Goal: Task Accomplishment & Management: Manage account settings

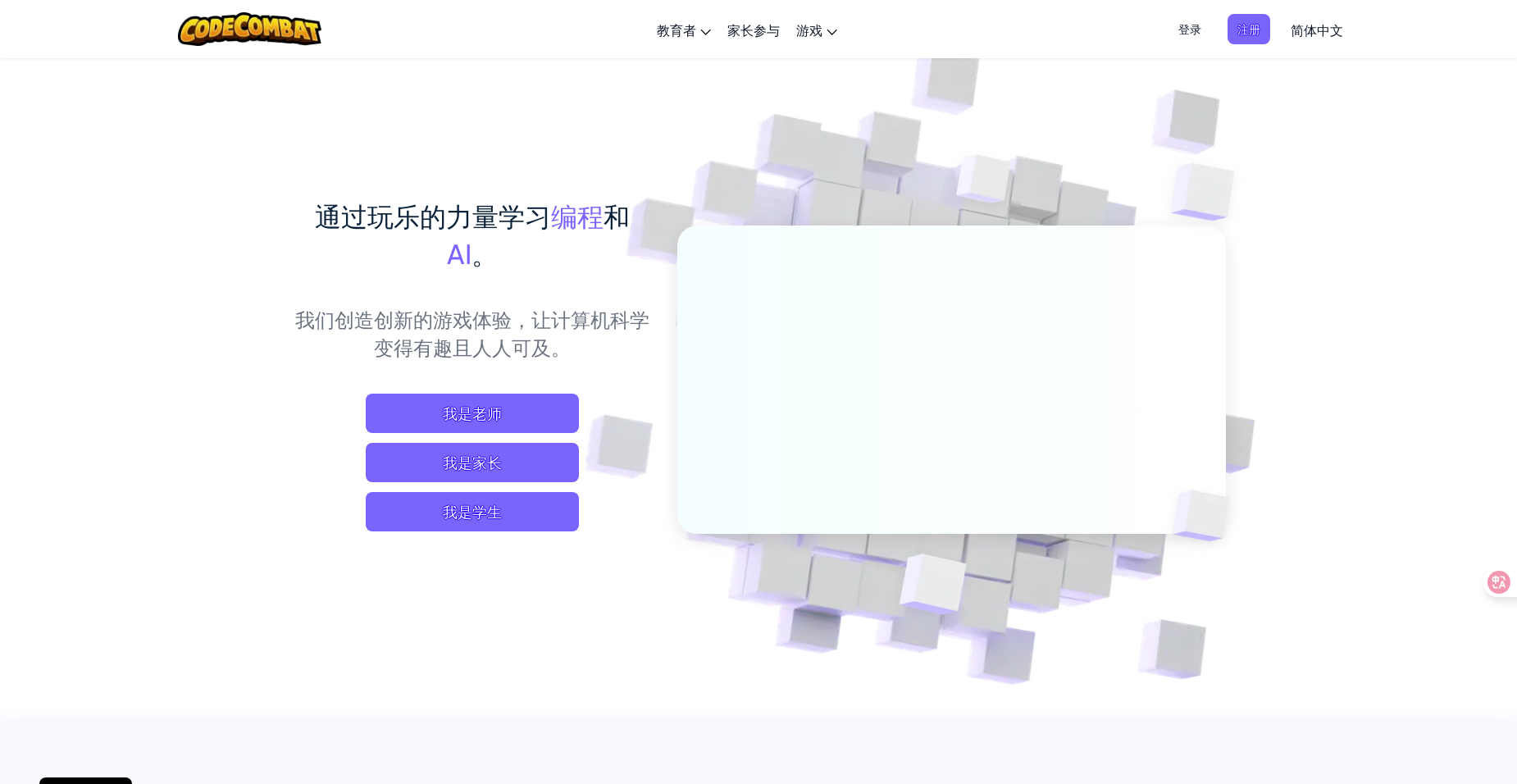
click at [1195, 29] on span "登录" at bounding box center [1190, 29] width 43 height 30
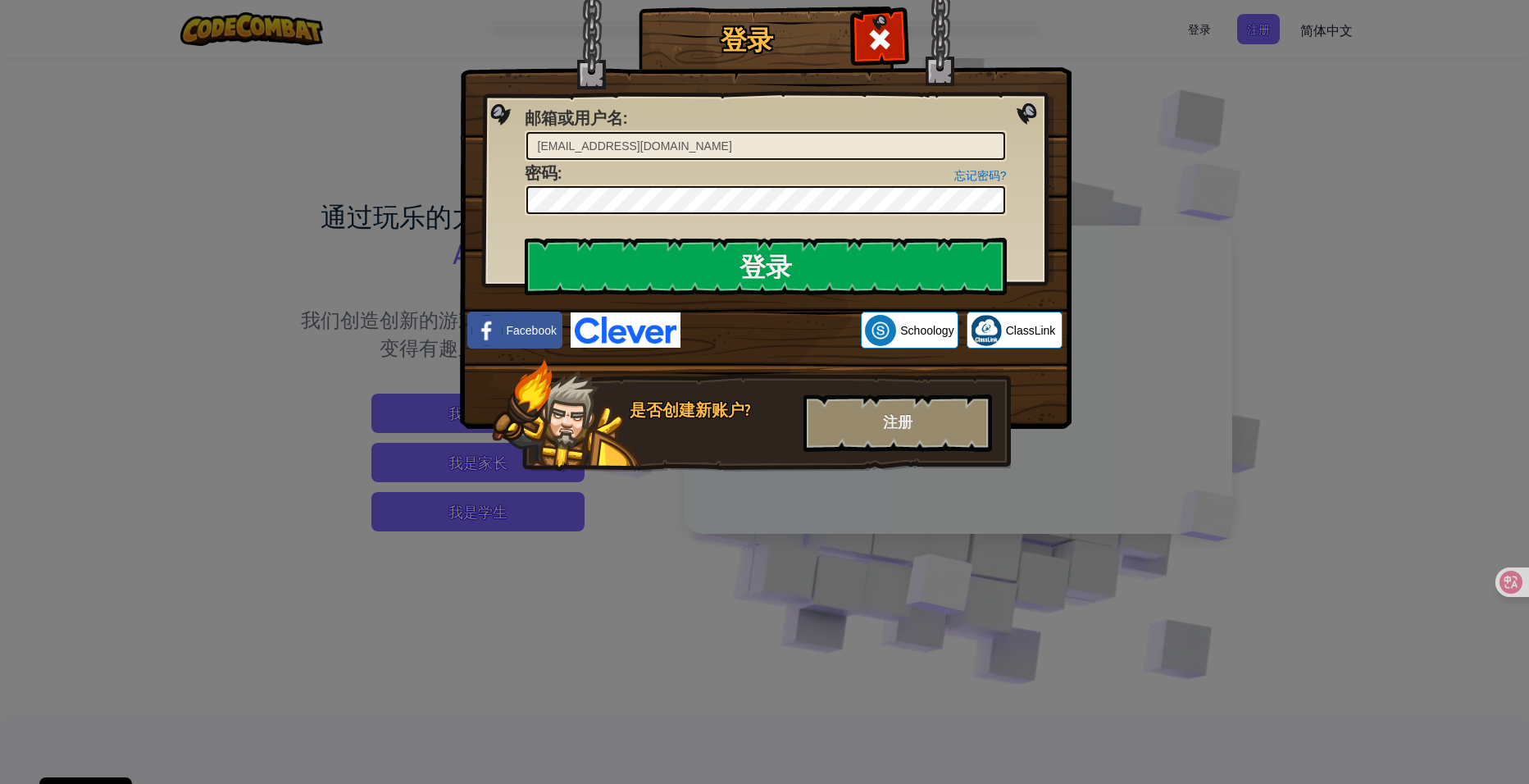
click at [575, 148] on input "[EMAIL_ADDRESS][DOMAIN_NAME]" at bounding box center [765, 145] width 478 height 28
drag, startPoint x: 556, startPoint y: 143, endPoint x: 474, endPoint y: 138, distance: 82.2
click at [492, 138] on div "登录 未知错误 邮箱或用户名 : [EMAIL_ADDRESS][DOMAIN_NAME] 忘记密码? 密码 : 登录 正在登录 Facebook Schoo…" at bounding box center [764, 263] width 546 height 477
drag, startPoint x: 557, startPoint y: 143, endPoint x: 496, endPoint y: 138, distance: 61.2
click at [496, 138] on div "登录 未知错误 邮箱或用户名 : [EMAIL_ADDRESS][DOMAIN_NAME] 忘记密码? 密码 : 登录 正在登录 Facebook Schoo…" at bounding box center [764, 263] width 546 height 477
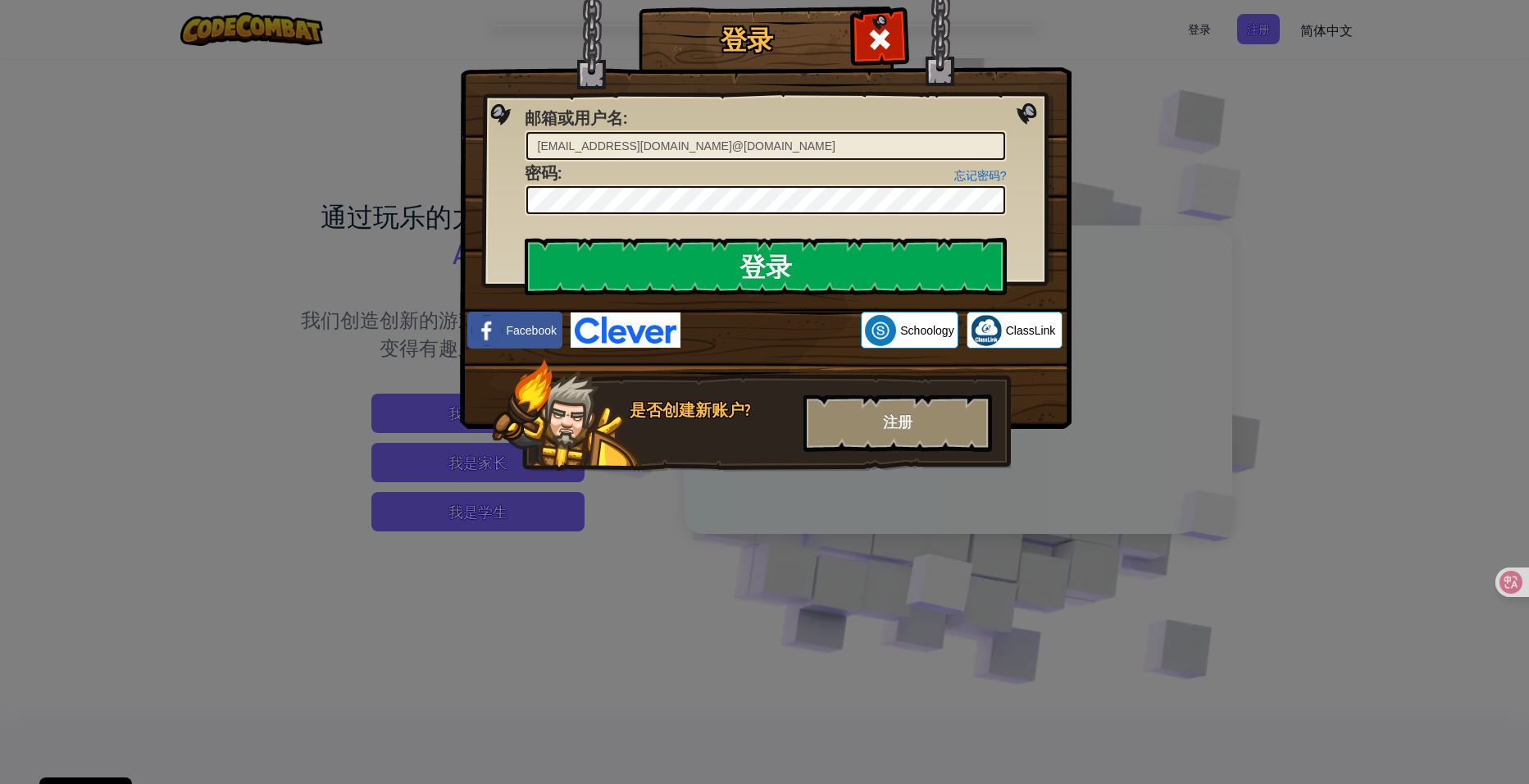
drag, startPoint x: 781, startPoint y: 138, endPoint x: 463, endPoint y: 123, distance: 318.4
click at [492, 123] on div "登录 未知错误 邮箱或用户名 : [EMAIL_ADDRESS][DOMAIN_NAME]@[DOMAIN_NAME] 忘记密码? 密码 : 登录 正在登录 …" at bounding box center [764, 263] width 546 height 477
drag, startPoint x: 567, startPoint y: 138, endPoint x: 554, endPoint y: 139, distance: 13.0
click at [554, 139] on input "[EMAIL_ADDRESS][DOMAIN_NAME]" at bounding box center [765, 145] width 478 height 28
type input "[EMAIL_ADDRESS][DOMAIN_NAME]"
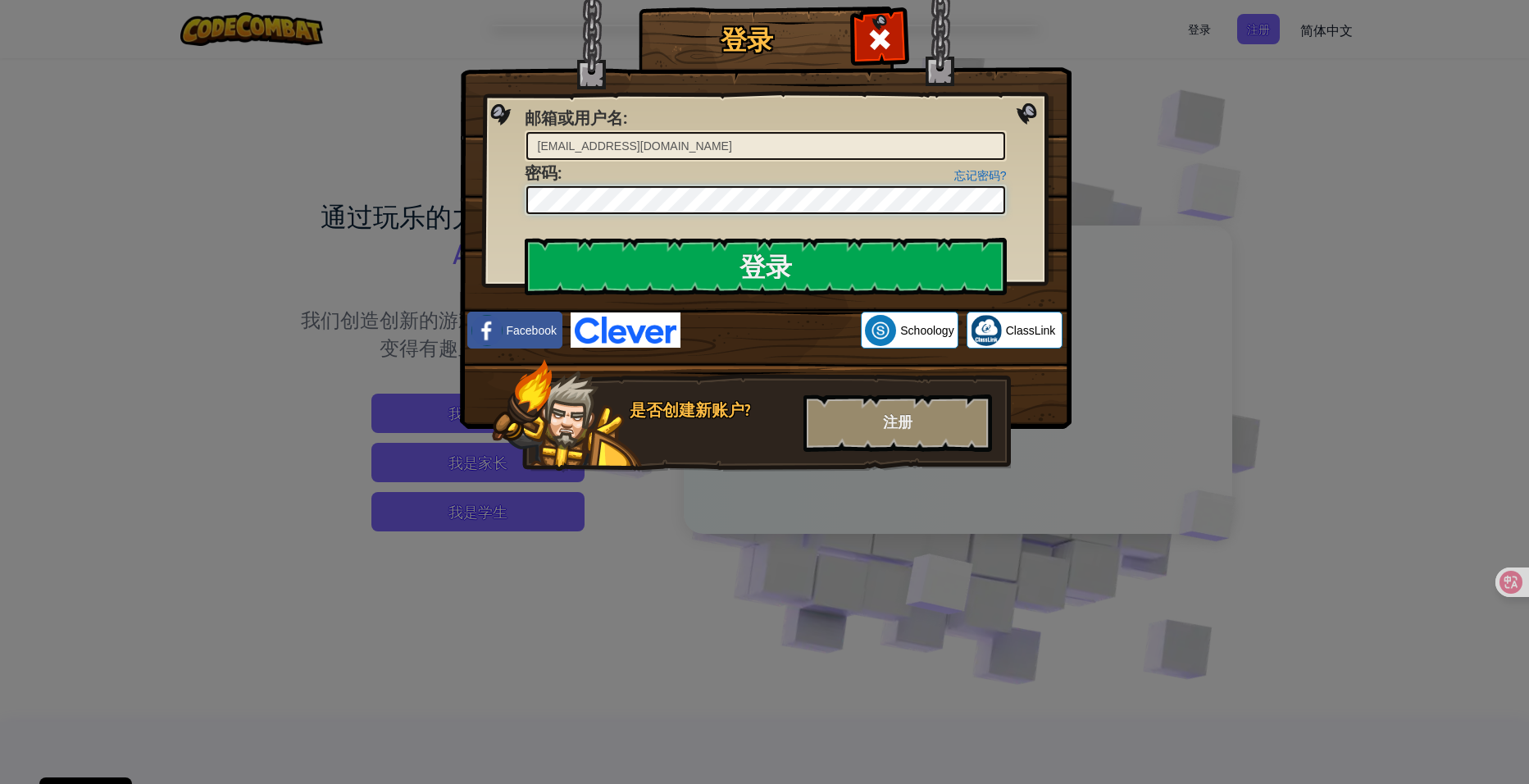
click at [422, 187] on div "登录 未知错误 邮箱或用户名 : [EMAIL_ADDRESS][DOMAIN_NAME] 忘记密码? 密码 : 登录 正在登录 Facebook Schoo…" at bounding box center [764, 392] width 1529 height 784
click at [880, 265] on input "登录" at bounding box center [765, 266] width 482 height 57
